Goal: Task Accomplishment & Management: Complete application form

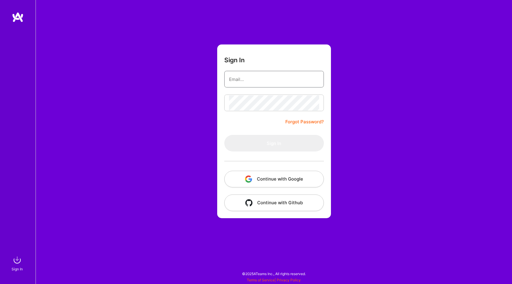
click at [256, 79] on input "email" at bounding box center [274, 79] width 90 height 15
type input "chayslavko@gmail.com"
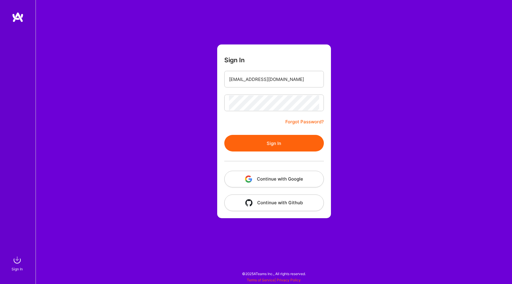
click at [272, 144] on button "Sign In" at bounding box center [274, 143] width 100 height 17
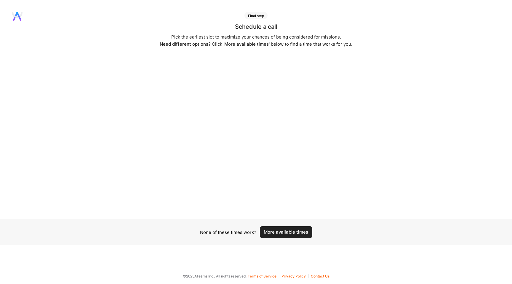
click at [16, 15] on icon at bounding box center [15, 16] width 5 height 9
click at [18, 18] on icon at bounding box center [17, 16] width 11 height 9
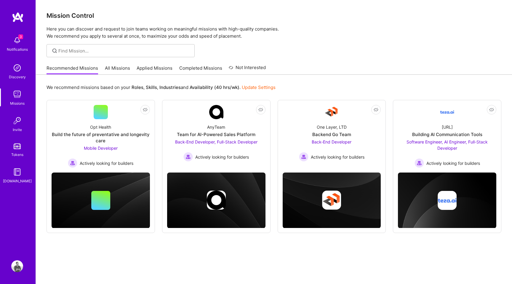
click at [16, 41] on img at bounding box center [17, 40] width 12 height 12
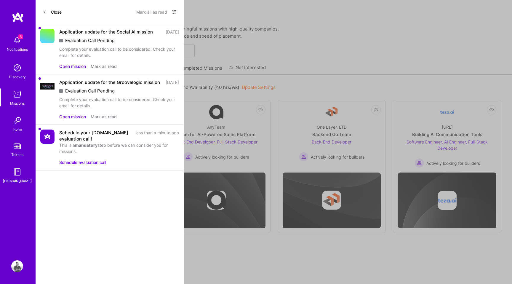
click at [72, 68] on button "Open mission" at bounding box center [72, 66] width 27 height 6
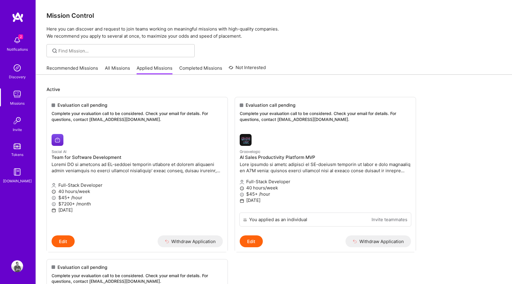
click at [197, 68] on link "Completed Missions" at bounding box center [200, 70] width 43 height 10
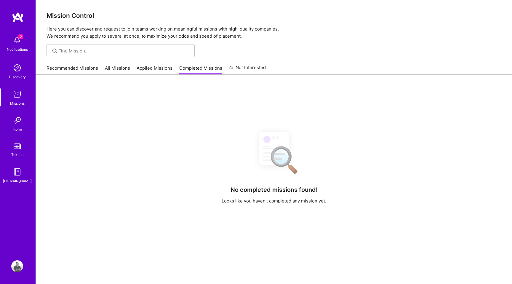
click at [255, 66] on link "Not Interested" at bounding box center [247, 69] width 37 height 11
click at [152, 68] on link "Applied Missions" at bounding box center [155, 70] width 36 height 10
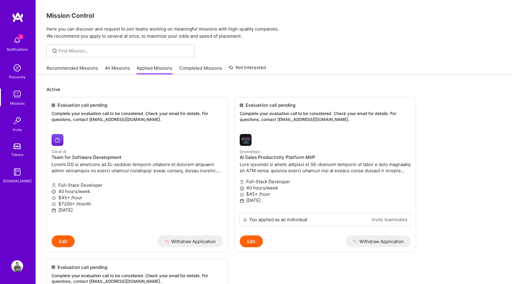
click at [17, 42] on img at bounding box center [17, 40] width 12 height 12
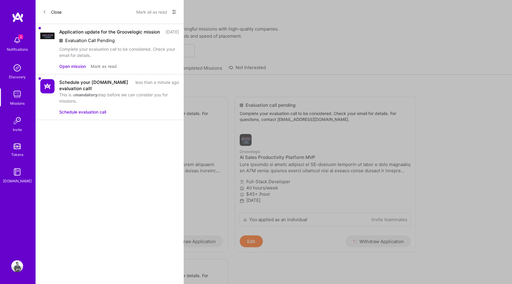
click at [80, 115] on button "Schedule evaluation call" at bounding box center [82, 112] width 47 height 6
click at [74, 140] on div "Close Mark all as read Show all notifications Show unread notifications only Ap…" at bounding box center [110, 142] width 148 height 284
click at [104, 69] on button "Mark as read" at bounding box center [104, 66] width 26 height 6
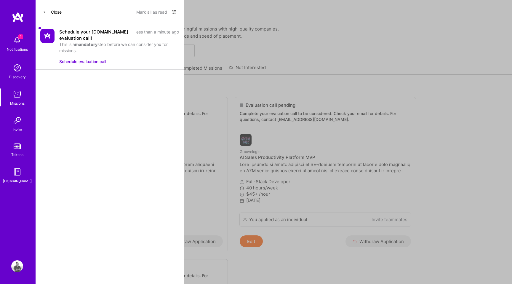
click at [147, 8] on button "Mark all as read" at bounding box center [151, 11] width 31 height 9
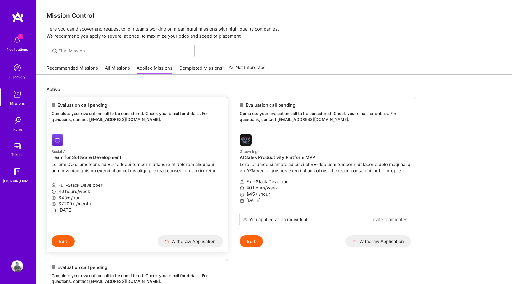
click at [193, 120] on div "1 1 Notifications Discovery Missions Invite Tokens A.Guide Profile Close Mark a…" at bounding box center [256, 212] width 512 height 424
click at [113, 191] on p "40 hours/week" at bounding box center [137, 191] width 171 height 6
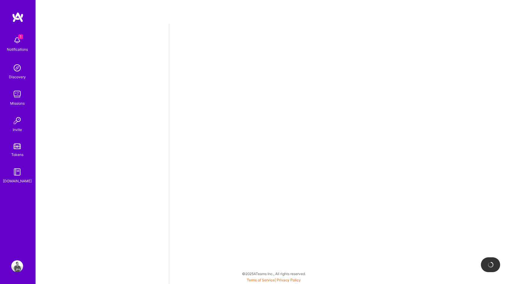
select select "UA"
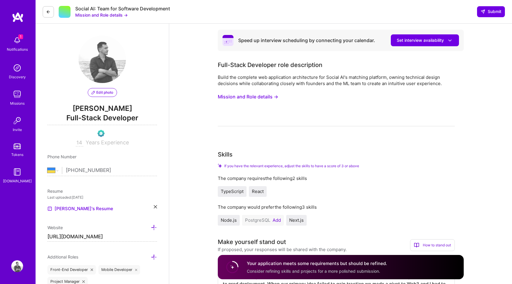
click at [293, 271] on span "Consider refining skills and projects for a more polished submission." at bounding box center [313, 270] width 133 height 5
click at [427, 37] on span "Set interview availability" at bounding box center [425, 40] width 56 height 6
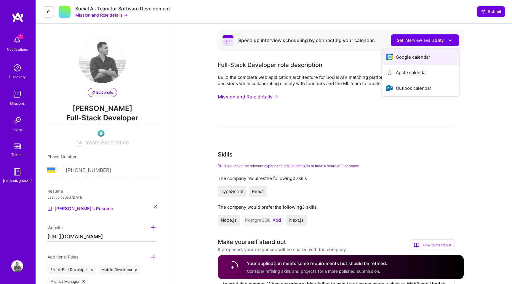
click at [414, 56] on button "Google calendar" at bounding box center [420, 57] width 77 height 16
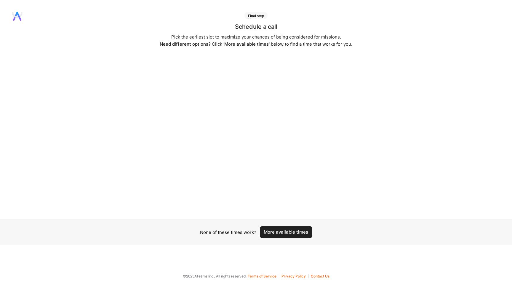
click at [283, 233] on button "More available times" at bounding box center [286, 232] width 52 height 12
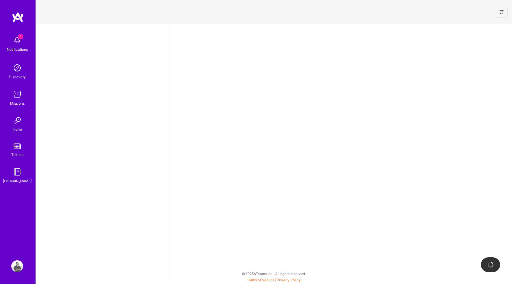
select select "UA"
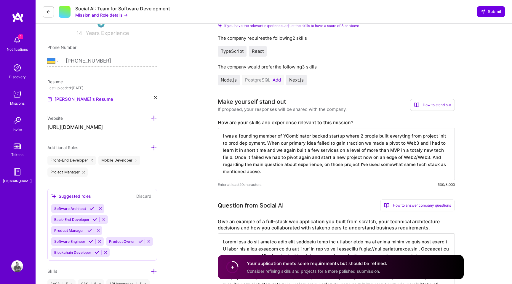
scroll to position [57, 0]
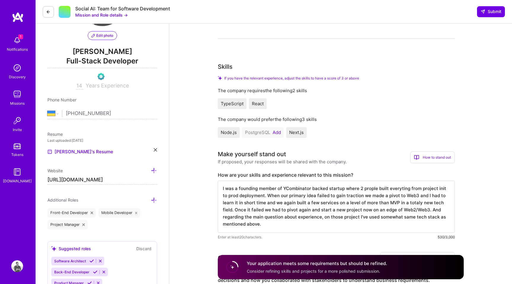
click at [51, 12] on button at bounding box center [48, 11] width 11 height 11
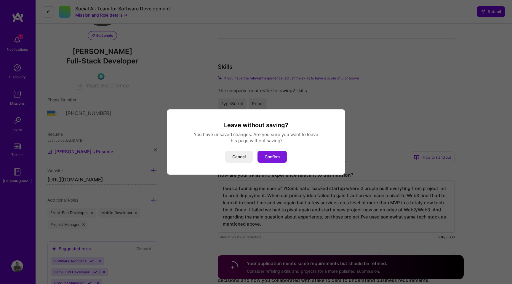
click at [273, 159] on button "Confirm" at bounding box center [271, 157] width 29 height 12
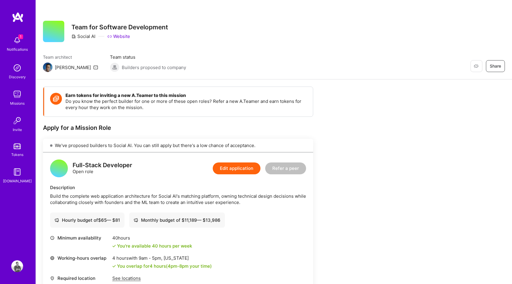
click at [17, 67] on img at bounding box center [17, 68] width 12 height 12
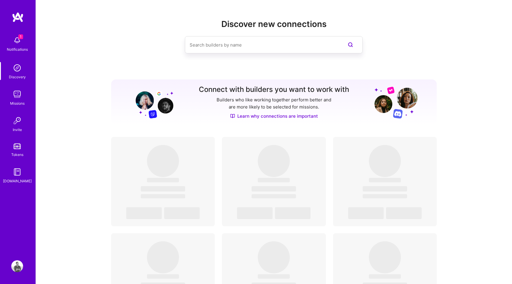
click at [20, 41] on img at bounding box center [17, 40] width 12 height 12
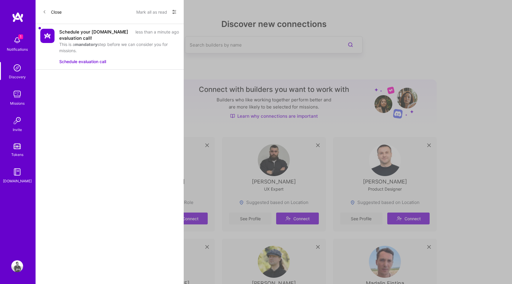
click at [91, 60] on button "Schedule evaluation call" at bounding box center [82, 61] width 47 height 6
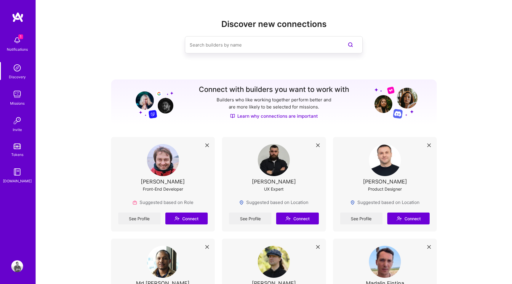
click at [19, 68] on img at bounding box center [17, 68] width 12 height 12
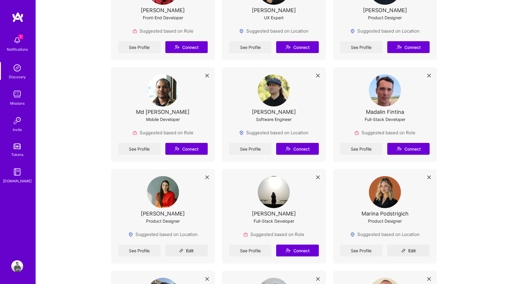
scroll to position [251, 0]
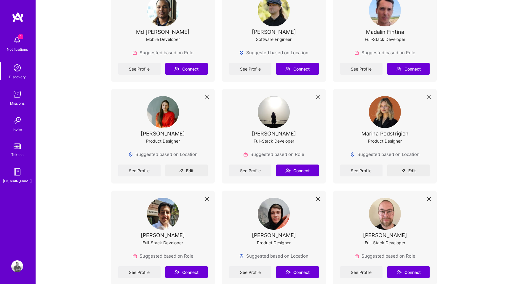
click at [16, 265] on img at bounding box center [17, 266] width 12 height 12
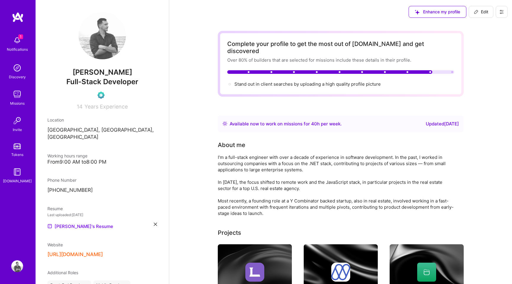
click at [17, 95] on img at bounding box center [17, 94] width 12 height 12
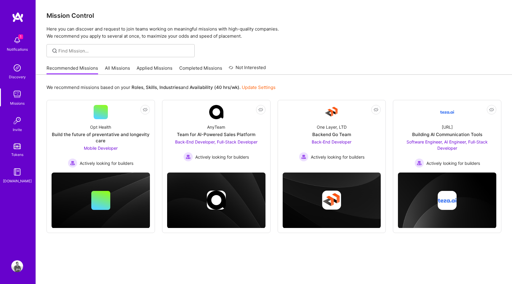
click at [151, 66] on link "Applied Missions" at bounding box center [155, 70] width 36 height 10
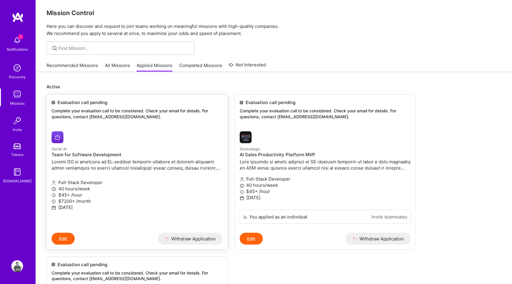
scroll to position [3, 0]
click at [130, 124] on div "Evaluation call pending Complete your evaluation call to be considered. Check y…" at bounding box center [137, 110] width 181 height 32
click at [117, 189] on p "40 hours/week" at bounding box center [137, 188] width 171 height 6
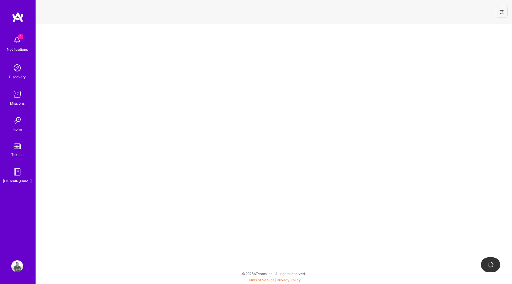
select select "UA"
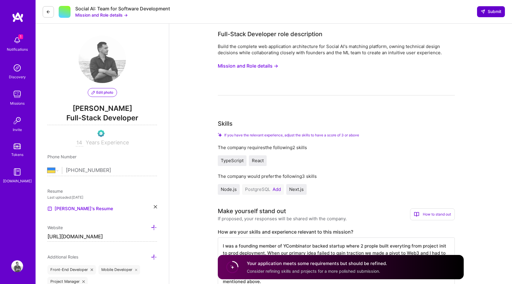
click at [487, 10] on span "Submit" at bounding box center [491, 12] width 21 height 6
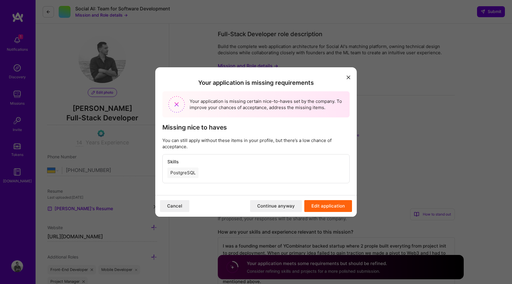
click at [274, 204] on button "Continue anyway" at bounding box center [276, 206] width 52 height 12
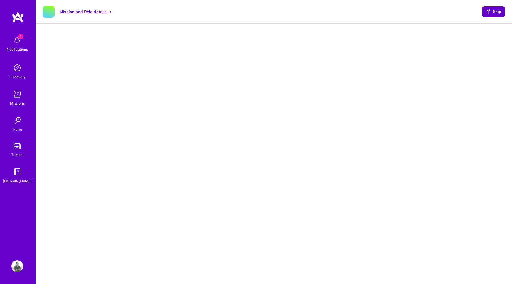
click at [494, 14] on span "Skip" at bounding box center [494, 12] width 16 height 6
select select "UA"
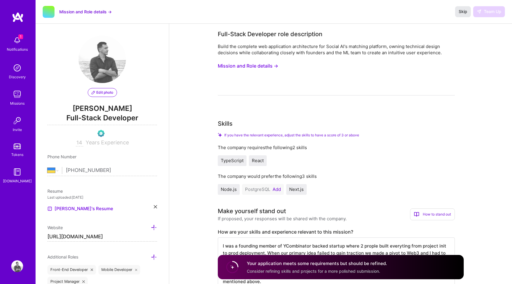
click at [465, 11] on span "Skip" at bounding box center [463, 12] width 9 height 6
click at [463, 13] on span "Skip" at bounding box center [463, 12] width 9 height 6
click at [384, 94] on div "Build the complete web application architecture for Social AI's matching platfo…" at bounding box center [336, 69] width 237 height 52
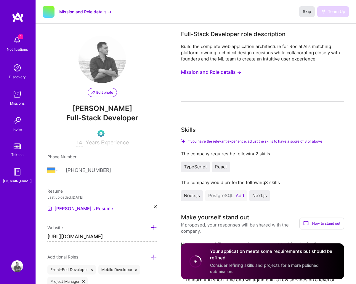
click at [306, 13] on span "Skip" at bounding box center [307, 12] width 9 height 6
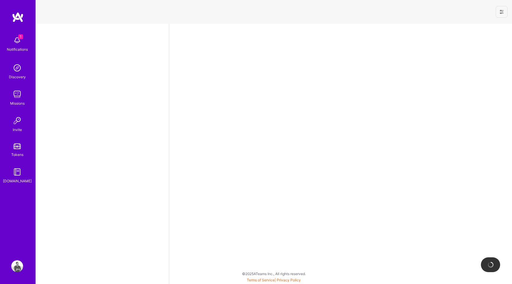
select select "UA"
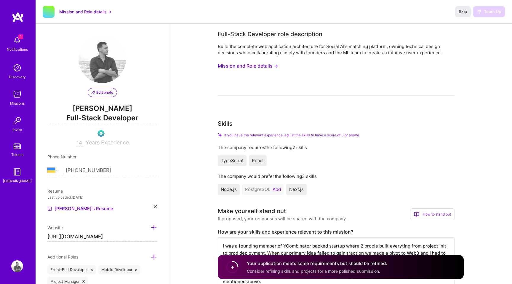
click at [103, 10] on button "Mission and Role details →" at bounding box center [85, 12] width 52 height 6
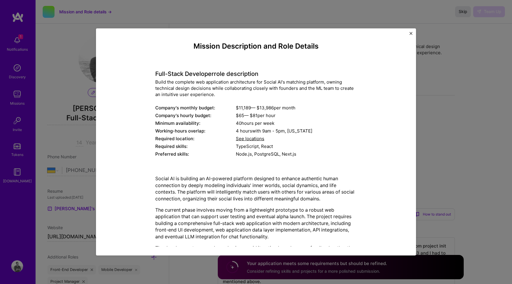
click at [412, 32] on img "Close" at bounding box center [410, 33] width 3 height 3
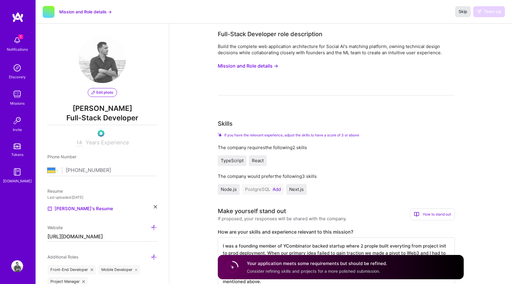
click at [466, 13] on span "Skip" at bounding box center [463, 12] width 9 height 6
click at [16, 100] on div "Missions" at bounding box center [17, 103] width 15 height 6
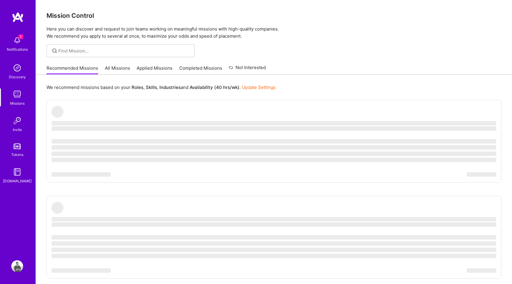
click at [154, 68] on link "Applied Missions" at bounding box center [155, 70] width 36 height 10
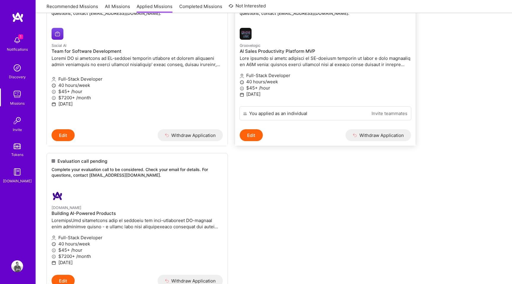
scroll to position [143, 0]
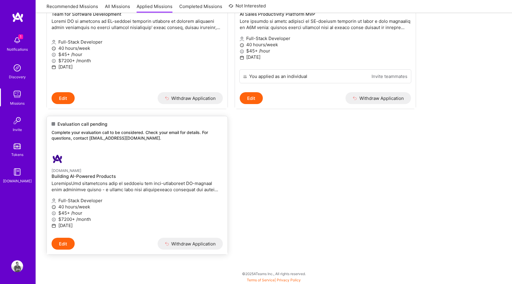
click at [143, 171] on p "A.Team" at bounding box center [137, 170] width 171 height 7
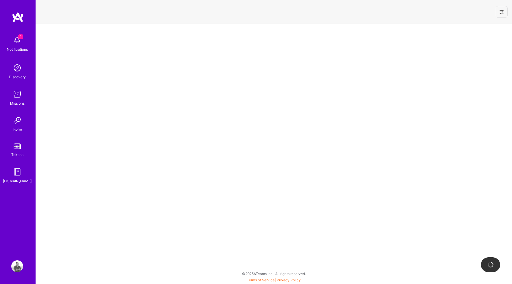
select select "UA"
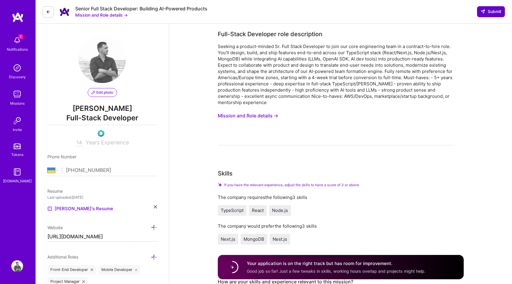
click at [487, 12] on span "Submit" at bounding box center [491, 12] width 21 height 6
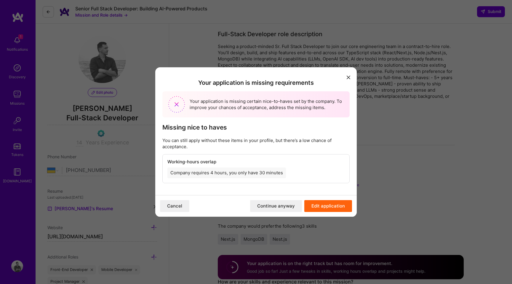
click at [349, 74] on button "modal" at bounding box center [348, 77] width 7 height 10
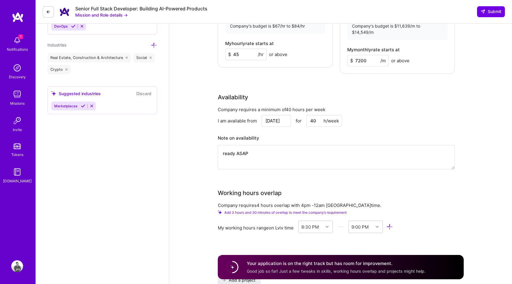
scroll to position [590, 0]
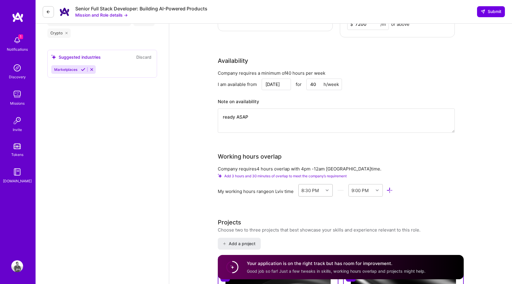
click at [316, 187] on div "8:30 PM" at bounding box center [309, 190] width 17 height 6
click at [313, 217] on div "8:30 AM" at bounding box center [315, 222] width 35 height 11
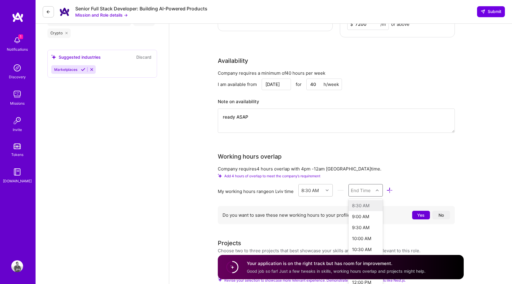
click at [373, 184] on div "End Time" at bounding box center [361, 190] width 25 height 12
click at [364, 234] on div "7:30 PM" at bounding box center [365, 239] width 35 height 11
click at [316, 187] on div "8:30 AM" at bounding box center [309, 190] width 17 height 6
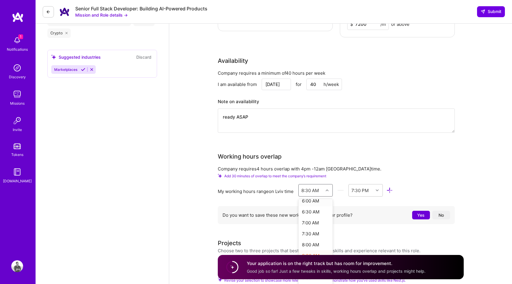
scroll to position [151, 0]
click at [312, 246] on div "9:00 AM" at bounding box center [315, 251] width 35 height 11
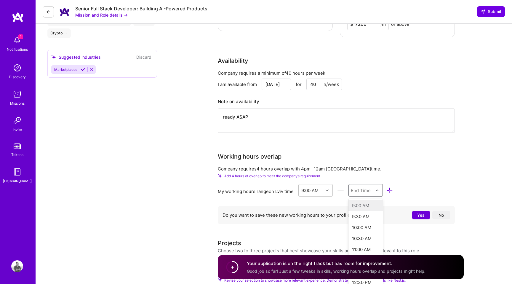
click at [371, 187] on div "End Time" at bounding box center [361, 190] width 20 height 6
click at [364, 216] on div "7:30 PM" at bounding box center [365, 221] width 35 height 11
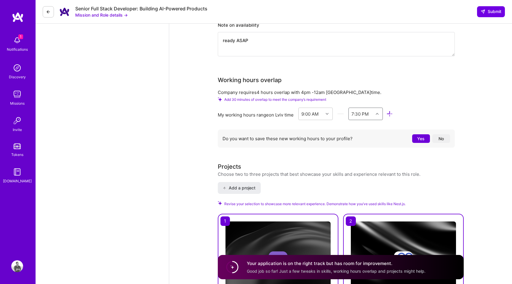
scroll to position [669, 0]
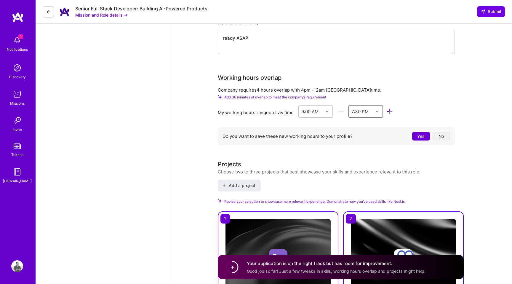
click at [420, 132] on button "Yes" at bounding box center [421, 136] width 18 height 9
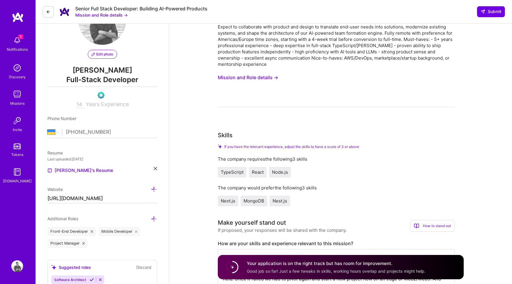
scroll to position [0, 0]
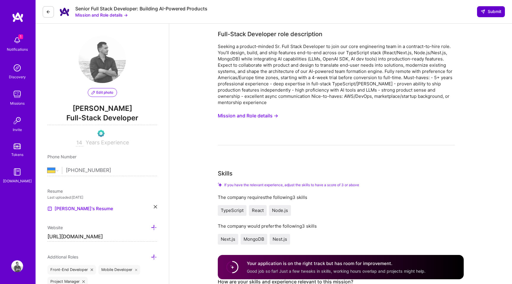
click at [489, 12] on span "Submit" at bounding box center [491, 12] width 21 height 6
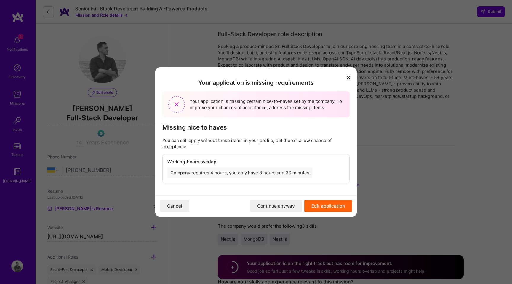
click at [337, 207] on button "Edit application" at bounding box center [328, 206] width 48 height 12
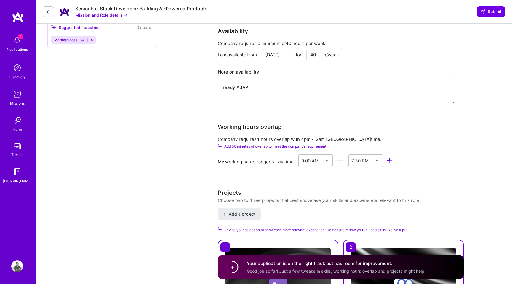
scroll to position [645, 0]
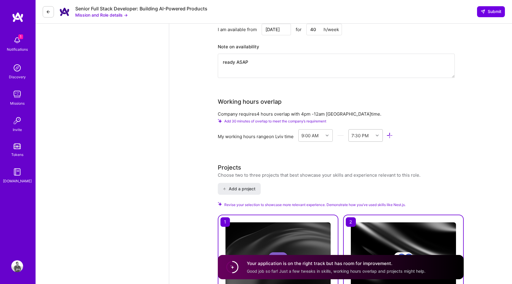
click at [366, 132] on div "7:30 PM" at bounding box center [359, 135] width 17 height 6
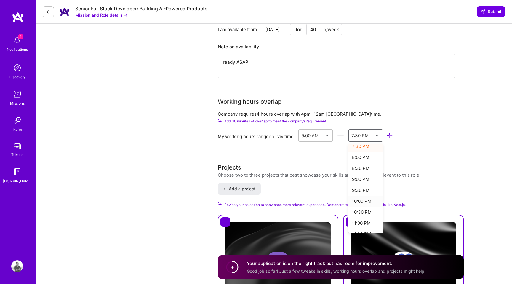
scroll to position [232, 0]
click at [361, 155] on div "8:00 PM" at bounding box center [365, 160] width 35 height 11
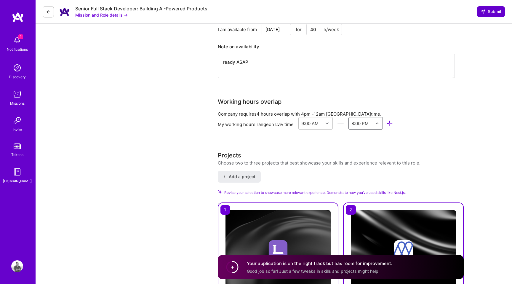
click at [489, 13] on span "Submit" at bounding box center [491, 12] width 21 height 6
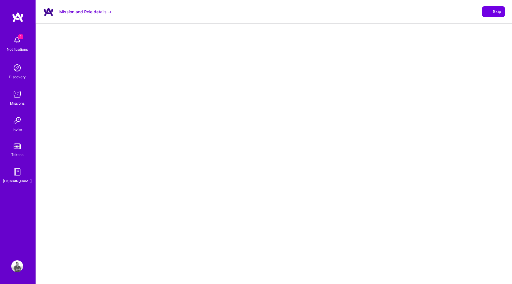
select select "UA"
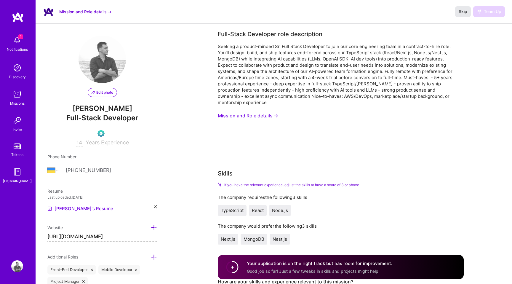
click at [463, 12] on span "Skip" at bounding box center [463, 12] width 9 height 6
click at [19, 96] on img at bounding box center [17, 94] width 12 height 12
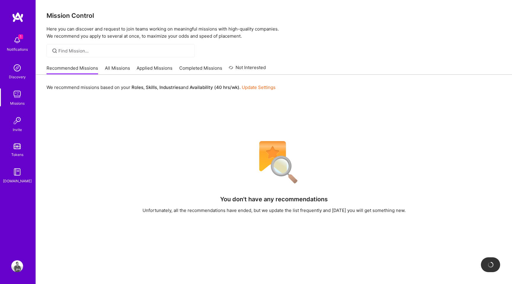
click at [161, 68] on link "Applied Missions" at bounding box center [155, 70] width 36 height 10
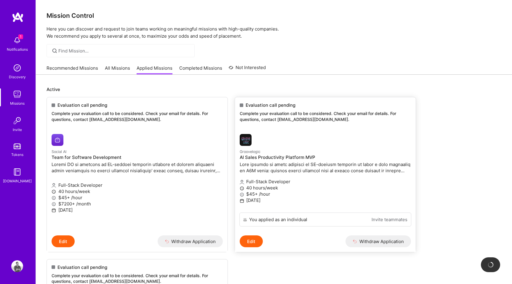
click at [301, 146] on link "Groovelogic AI Sales Productivity Platform MVP Full-Stack Developer 40 hours/we…" at bounding box center [325, 170] width 181 height 83
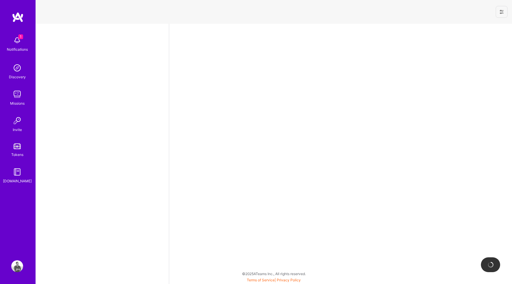
select select "UA"
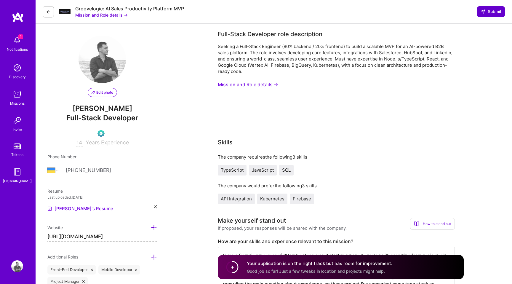
click at [492, 10] on span "Submit" at bounding box center [491, 12] width 21 height 6
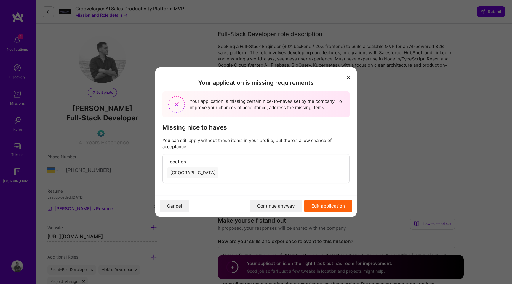
click at [289, 206] on button "Continue anyway" at bounding box center [276, 206] width 52 height 12
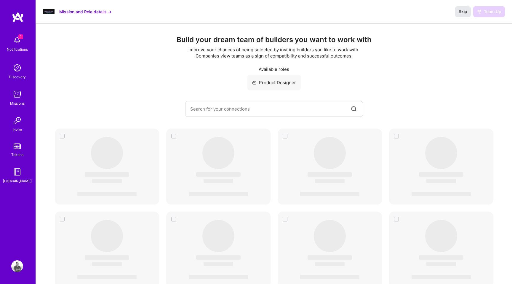
click at [461, 10] on span "Skip" at bounding box center [463, 12] width 9 height 6
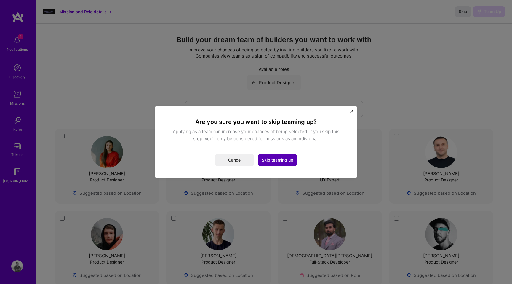
click at [281, 162] on button "Skip teaming up" at bounding box center [277, 160] width 39 height 12
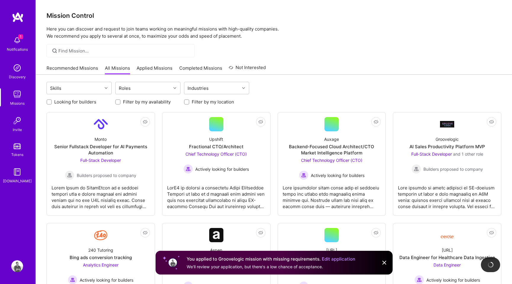
click at [160, 68] on link "Applied Missions" at bounding box center [155, 70] width 36 height 10
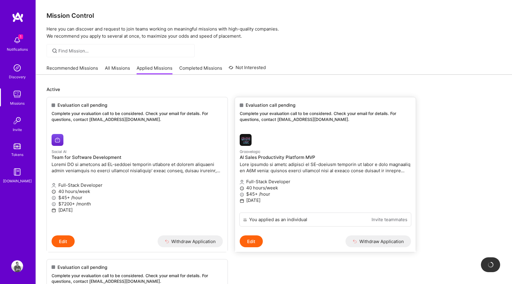
click at [301, 123] on div "Evaluation call pending Complete your evaluation call to be considered. Check y…" at bounding box center [325, 113] width 181 height 32
click at [316, 140] on div at bounding box center [297, 140] width 114 height 12
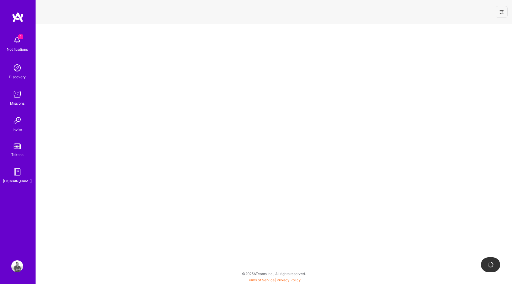
select select "UA"
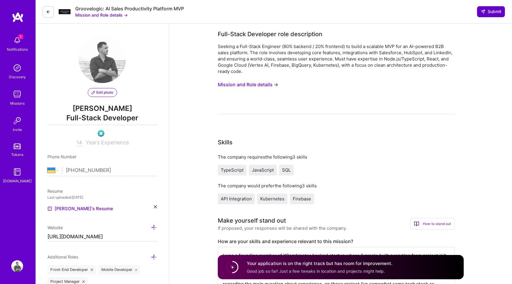
click at [491, 12] on span "Submit" at bounding box center [491, 12] width 21 height 6
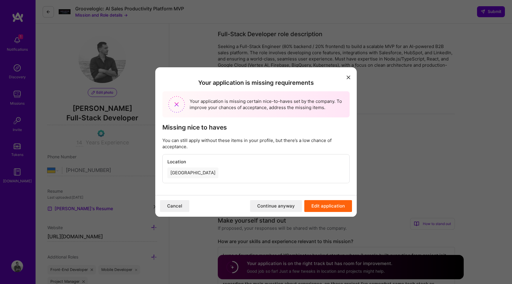
click at [277, 203] on button "Continue anyway" at bounding box center [276, 206] width 52 height 12
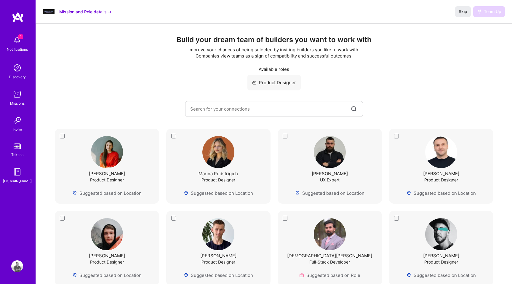
click at [17, 97] on img at bounding box center [17, 94] width 12 height 12
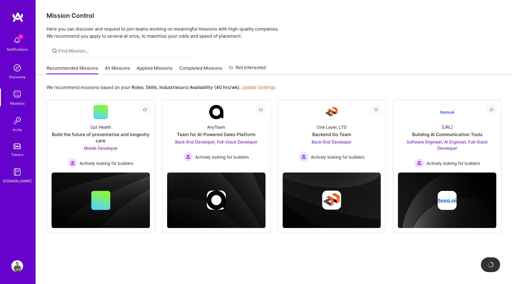
click at [156, 68] on link "Applied Missions" at bounding box center [155, 70] width 36 height 10
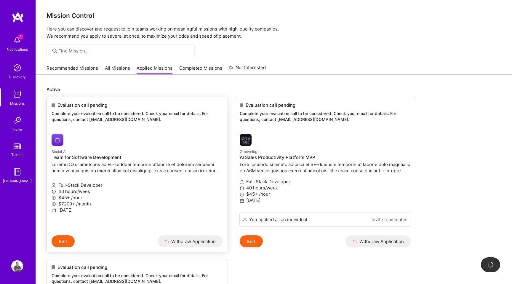
click at [145, 138] on div at bounding box center [109, 140] width 114 height 12
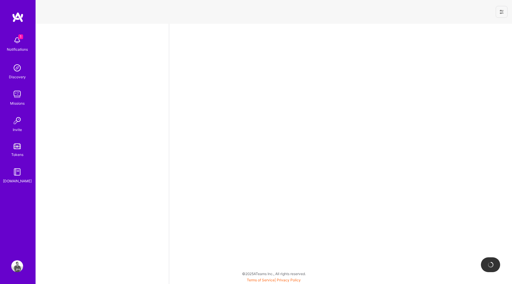
select select "UA"
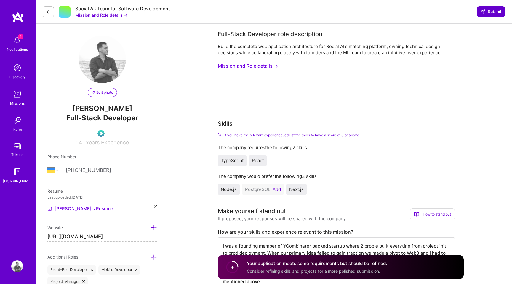
click at [494, 12] on span "Submit" at bounding box center [491, 12] width 21 height 6
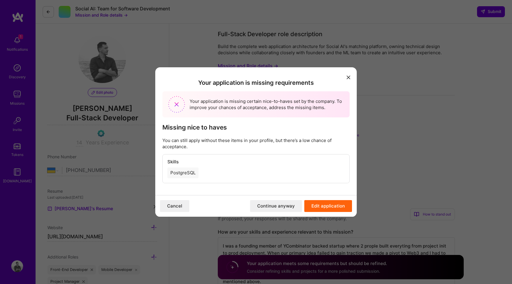
click at [275, 204] on button "Continue anyway" at bounding box center [276, 206] width 52 height 12
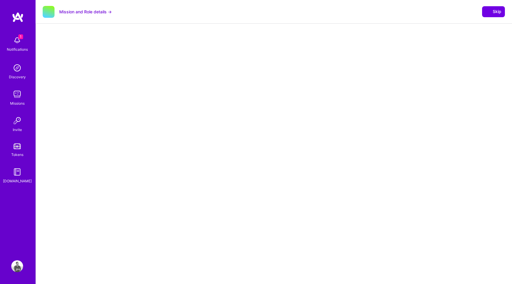
select select "UA"
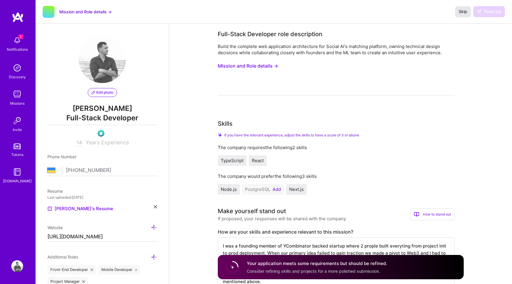
click at [465, 13] on span "Skip" at bounding box center [463, 12] width 9 height 6
click at [18, 100] on div "Missions" at bounding box center [17, 103] width 15 height 6
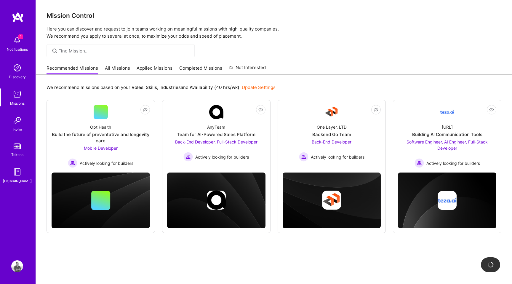
click at [148, 68] on link "Applied Missions" at bounding box center [155, 70] width 36 height 10
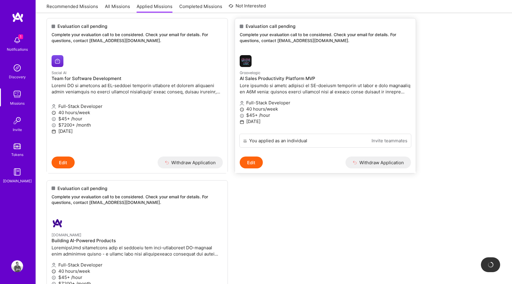
scroll to position [117, 0]
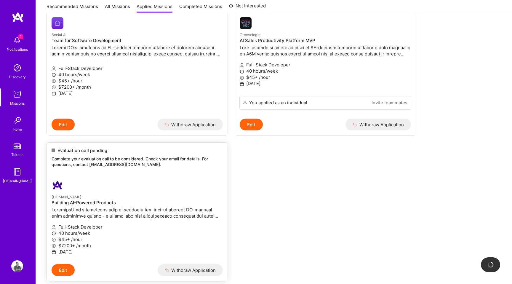
click at [145, 191] on link "A.Team Building AI-Powered Products Full-Stack Developer 40 hours/week $45+ /ho…" at bounding box center [137, 219] width 181 height 89
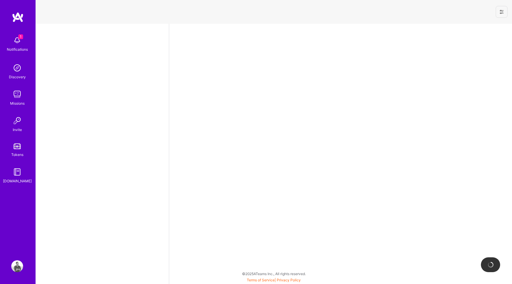
select select "UA"
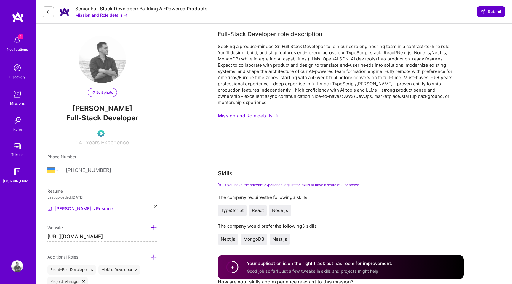
click at [490, 13] on span "Submit" at bounding box center [491, 12] width 21 height 6
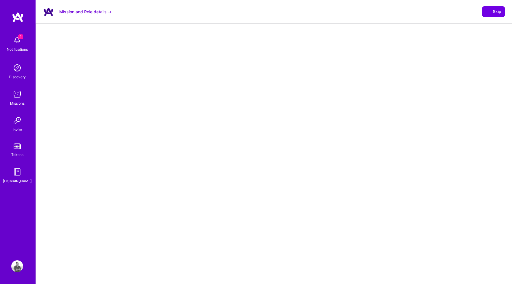
select select "UA"
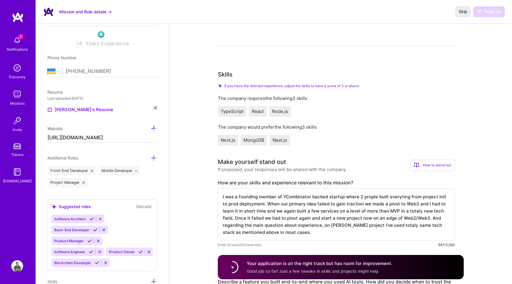
scroll to position [122, 0]
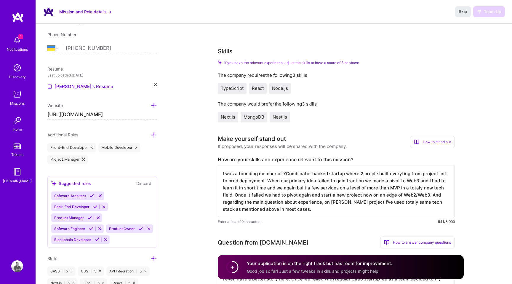
click at [19, 41] on img at bounding box center [17, 40] width 12 height 12
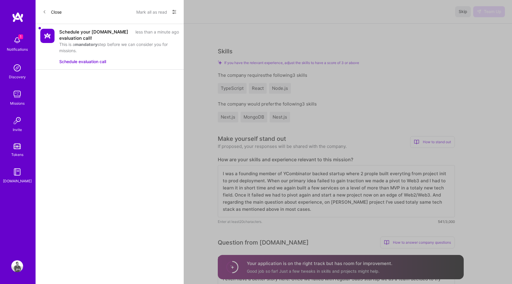
click at [87, 60] on button "Schedule evaluation call" at bounding box center [82, 61] width 47 height 6
click at [97, 122] on div "Close Mark all as read Show all notifications Show unread notifications only Sc…" at bounding box center [110, 142] width 148 height 284
click at [157, 12] on button "Mark all as read" at bounding box center [151, 11] width 31 height 9
click at [92, 38] on div "Schedule your A.Team evaluation call!" at bounding box center [95, 35] width 73 height 12
click at [89, 61] on button "Schedule evaluation call" at bounding box center [82, 61] width 47 height 6
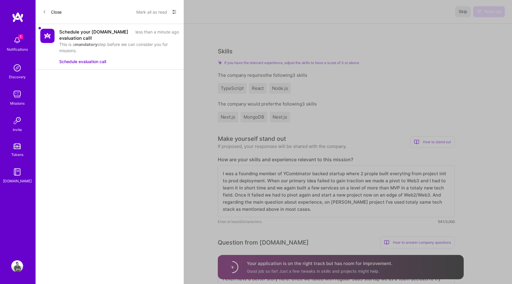
click at [149, 9] on button "Mark all as read" at bounding box center [151, 11] width 31 height 9
click at [147, 12] on button "Mark all as read" at bounding box center [151, 11] width 31 height 9
click at [98, 86] on div "Close Mark all as read Show all notifications Show unread notifications only Sc…" at bounding box center [110, 142] width 148 height 284
click at [45, 11] on icon at bounding box center [45, 12] width 4 height 4
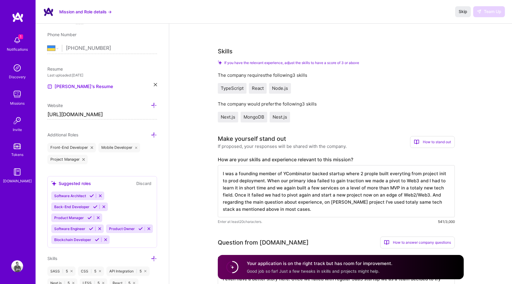
click at [18, 44] on img at bounding box center [17, 40] width 12 height 12
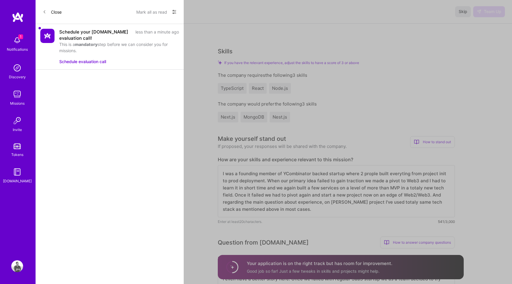
click at [154, 12] on button "Mark all as read" at bounding box center [151, 11] width 31 height 9
click at [177, 14] on div "Close Mark all as read Show all notifications Show unread notifications only" at bounding box center [110, 12] width 148 height 24
click at [175, 12] on icon at bounding box center [174, 11] width 5 height 5
click at [121, 12] on div at bounding box center [256, 142] width 512 height 284
click at [140, 13] on button "Mark all as read" at bounding box center [151, 11] width 31 height 9
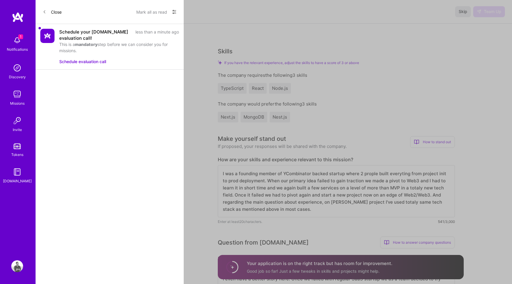
click at [173, 11] on icon at bounding box center [174, 11] width 5 height 5
click at [150, 25] on span "Show all notifications" at bounding box center [132, 24] width 41 height 6
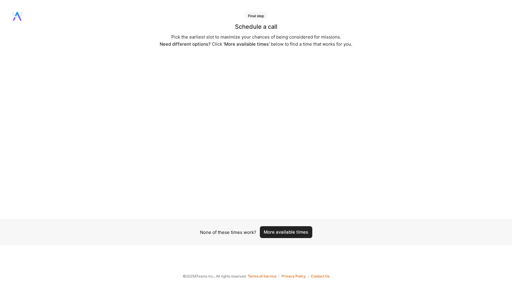
click at [283, 231] on button "More available times" at bounding box center [286, 232] width 52 height 12
